Goal: Task Accomplishment & Management: Manage account settings

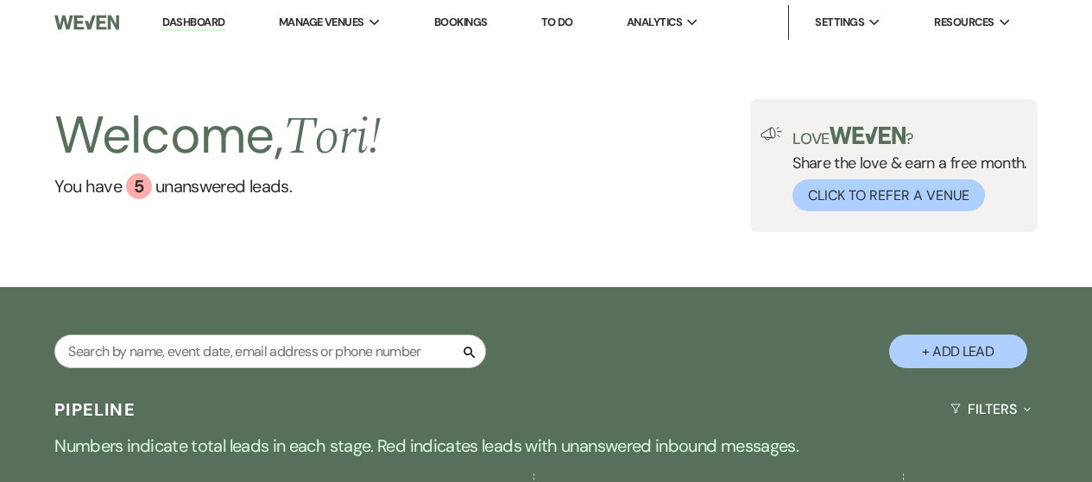
select select "5"
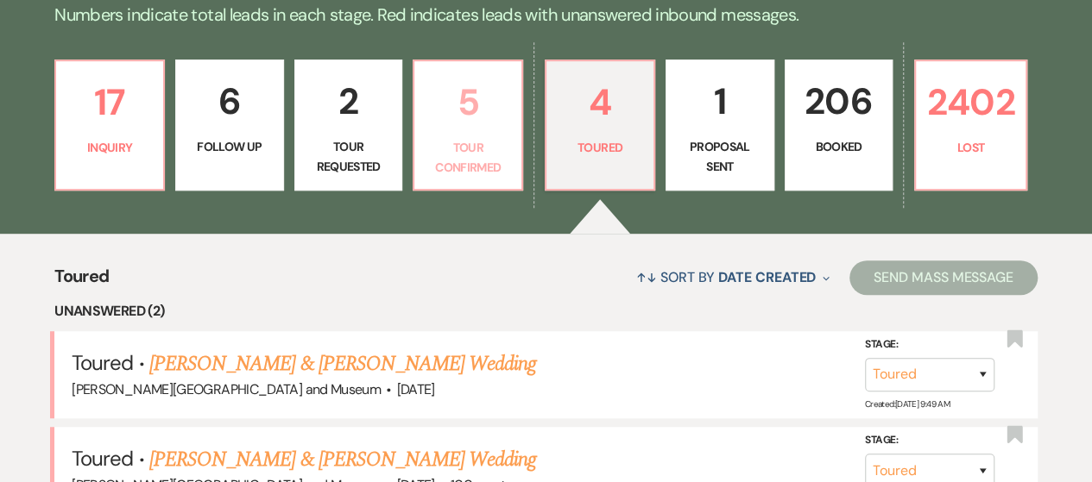
click at [463, 167] on p "Tour Confirmed" at bounding box center [468, 157] width 86 height 39
select select "4"
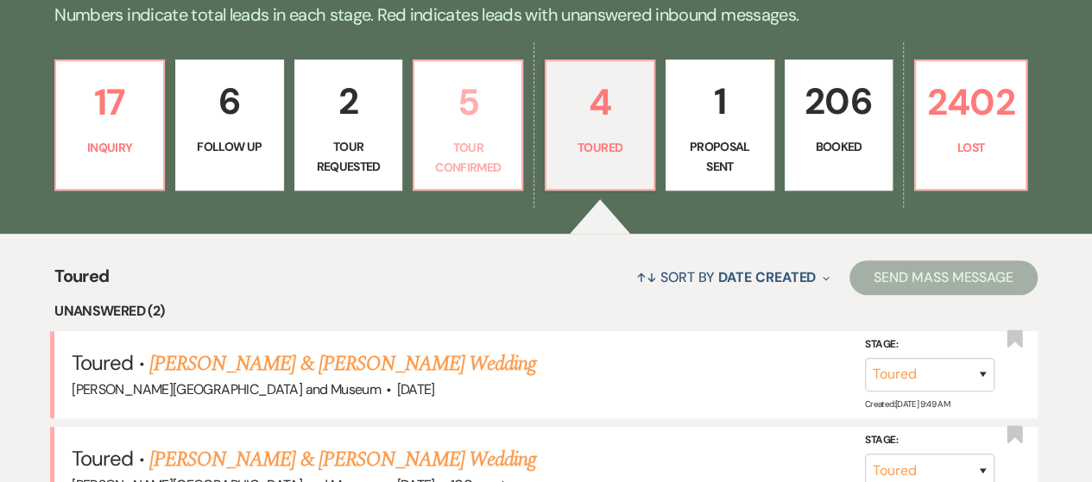
select select "4"
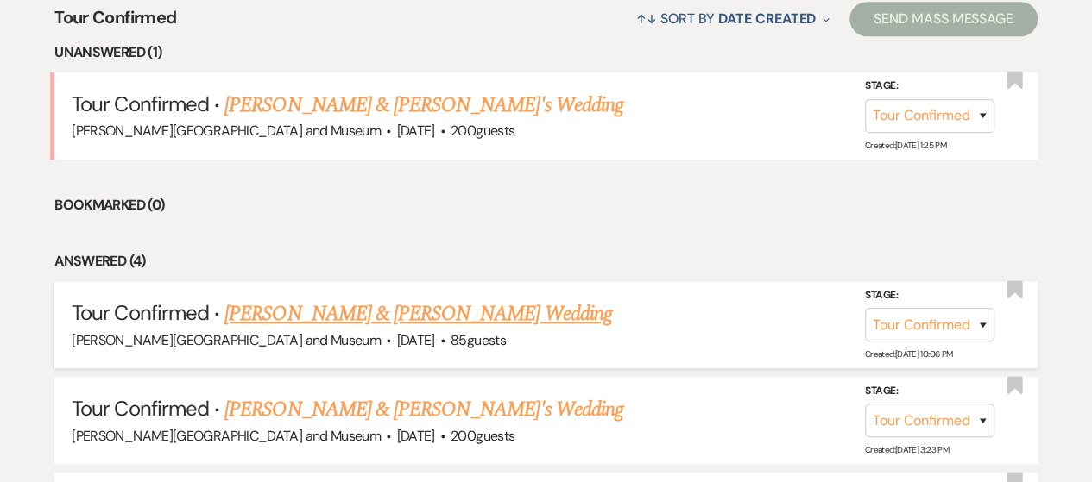
scroll to position [949, 0]
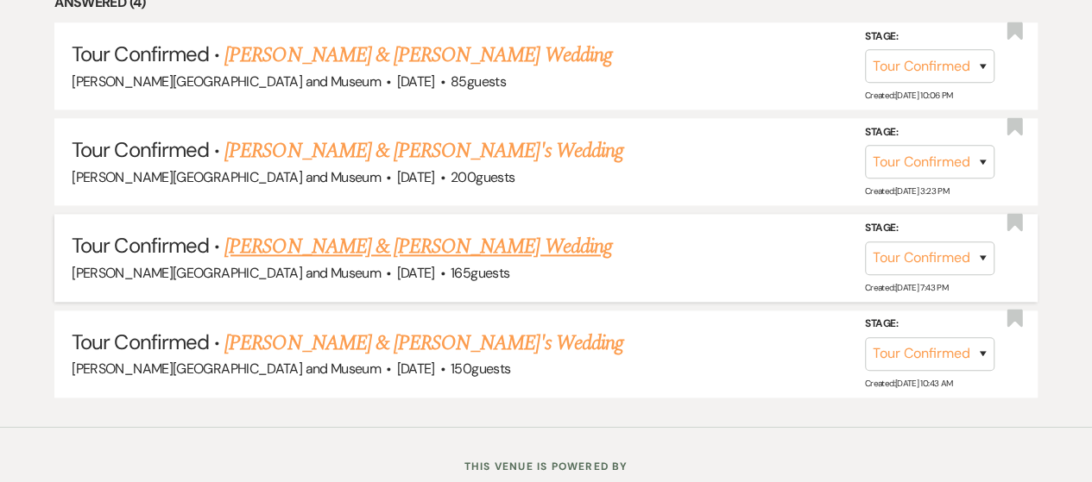
click at [349, 248] on link "[PERSON_NAME] & [PERSON_NAME] Wedding" at bounding box center [417, 246] width 387 height 31
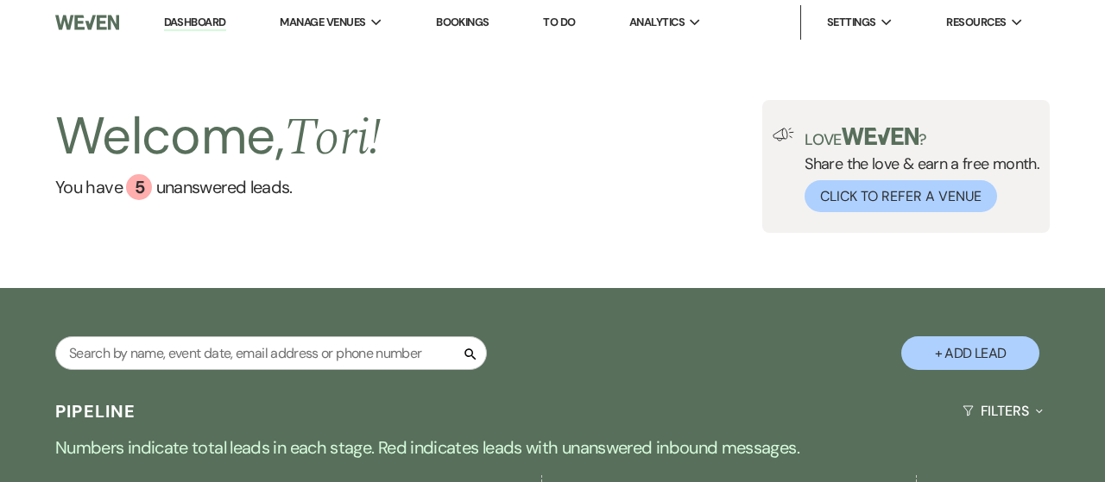
select select "4"
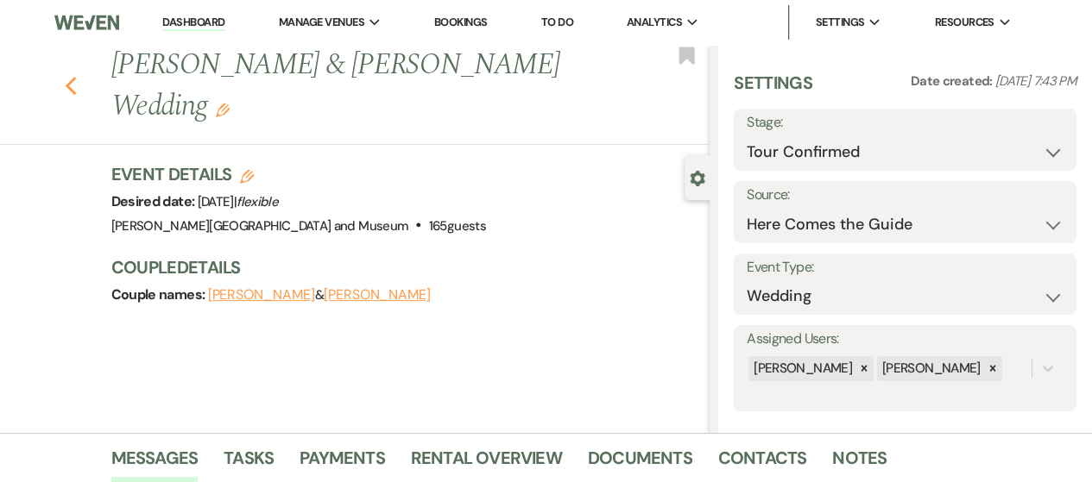
click at [76, 77] on use "button" at bounding box center [70, 86] width 11 height 19
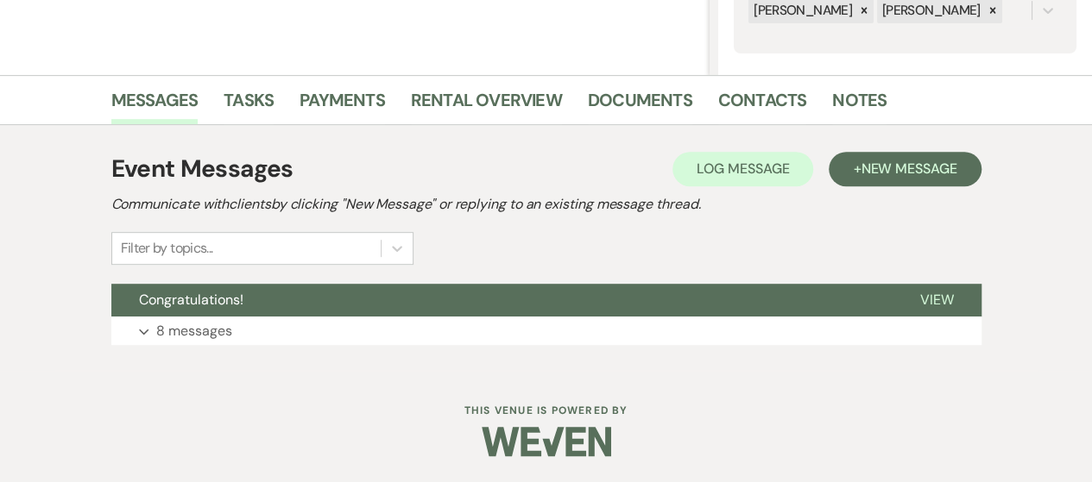
select select "4"
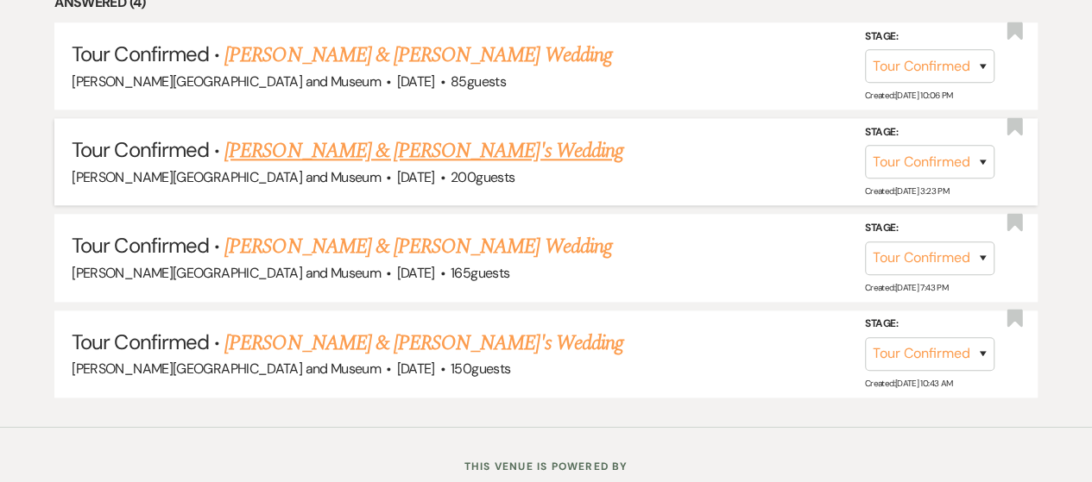
click at [350, 156] on link "[PERSON_NAME] & [PERSON_NAME]'s Wedding" at bounding box center [423, 150] width 399 height 31
select select "4"
select select "5"
